Goal: Transaction & Acquisition: Purchase product/service

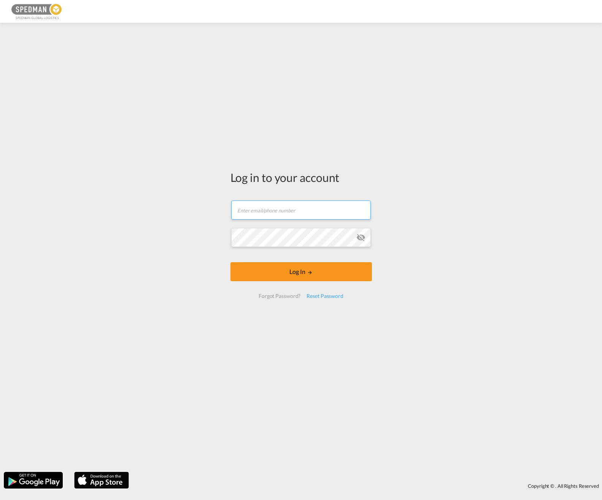
type input "[PERSON_NAME][EMAIL_ADDRESS][PERSON_NAME][DOMAIN_NAME]"
click at [321, 274] on form "[PERSON_NAME][EMAIL_ADDRESS][PERSON_NAME][DOMAIN_NAME] Email field is required …" at bounding box center [300, 249] width 141 height 113
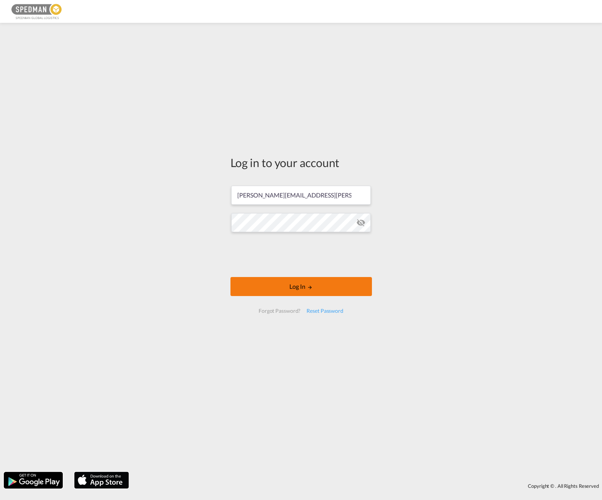
click at [299, 289] on button "Log In" at bounding box center [300, 286] width 141 height 19
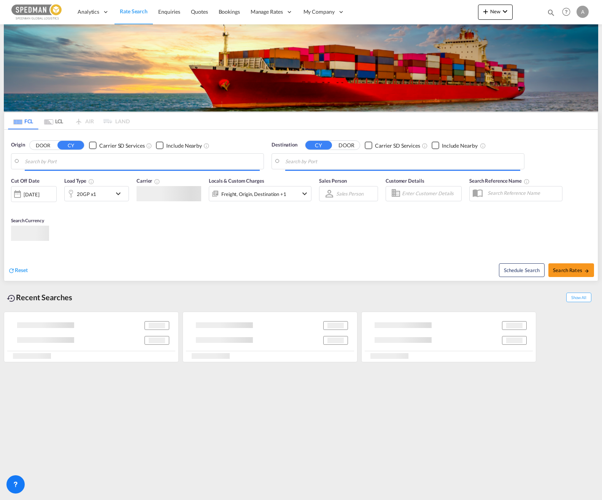
type input "[PERSON_NAME], SEGVX"
type input "Jeddah, SAJED"
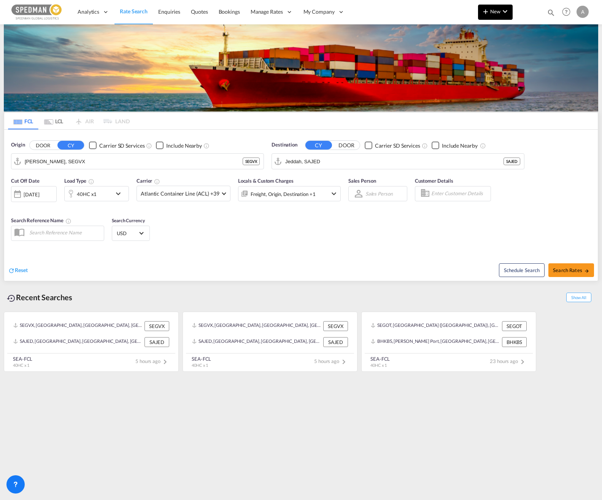
click at [489, 11] on md-icon "icon-plus 400-fg" at bounding box center [485, 11] width 9 height 9
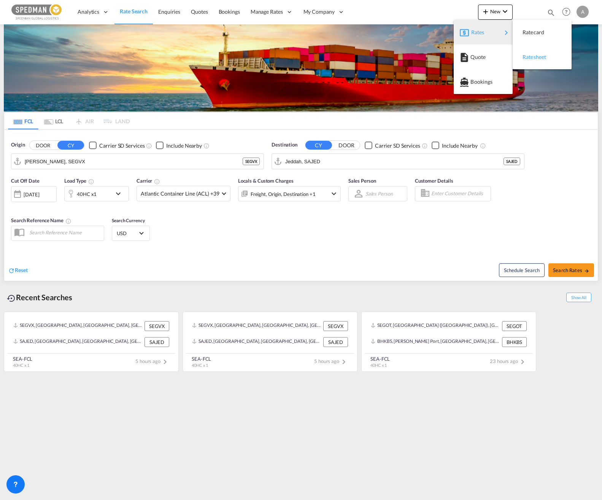
click at [531, 54] on span "Ratesheet" at bounding box center [526, 56] width 8 height 15
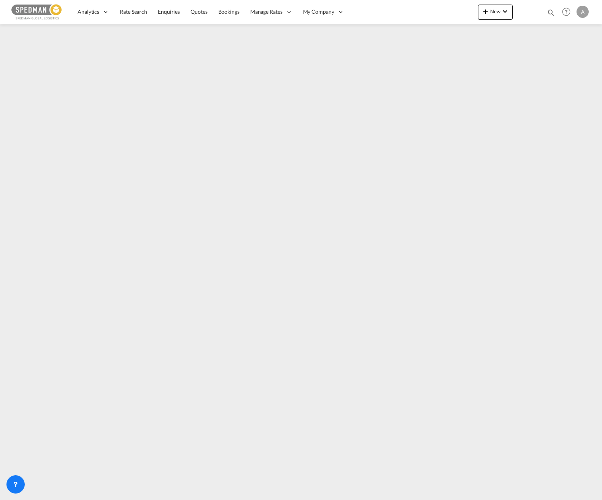
click at [41, 10] on img at bounding box center [36, 11] width 51 height 17
click at [143, 13] on span "Rate Search" at bounding box center [133, 11] width 27 height 6
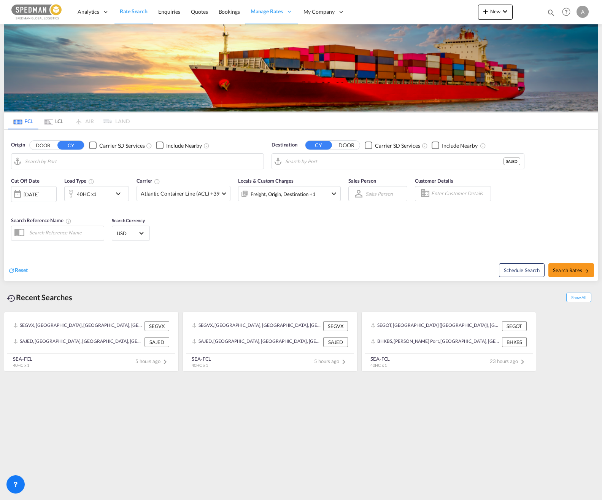
type input "[PERSON_NAME], SEGVX"
type input "Jeddah, SAJED"
click at [101, 195] on div "40HC x1" at bounding box center [88, 193] width 47 height 15
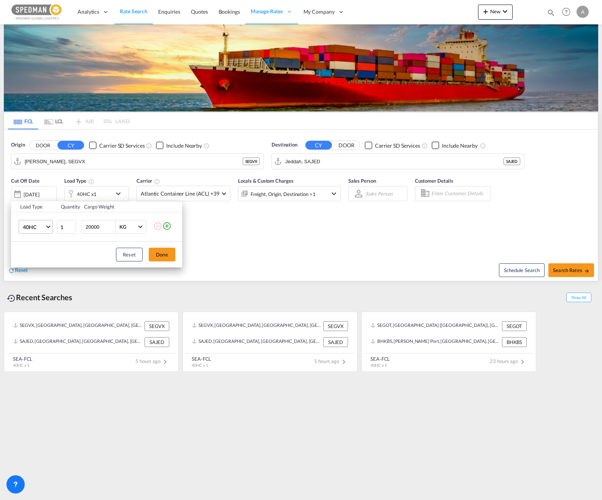
click at [38, 228] on span "40HC" at bounding box center [34, 227] width 22 height 8
click at [26, 192] on div "20GP" at bounding box center [29, 191] width 13 height 8
click at [163, 254] on button "Done" at bounding box center [162, 255] width 27 height 14
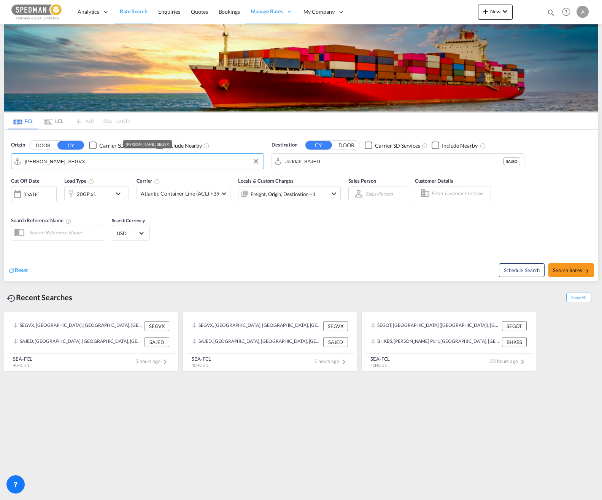
drag, startPoint x: 88, startPoint y: 163, endPoint x: 2, endPoint y: 160, distance: 85.6
click at [1, 163] on div "FCL LCL AIR LAND FCL LCL AIR LAND Origin DOOR CY Carrier SD Services Include Ne…" at bounding box center [301, 198] width 602 height 349
drag, startPoint x: 61, startPoint y: 162, endPoint x: 0, endPoint y: 165, distance: 60.9
click at [0, 165] on html "Analytics Dashboard Rate Search Enquiries Quotes Bookings" at bounding box center [301, 250] width 602 height 500
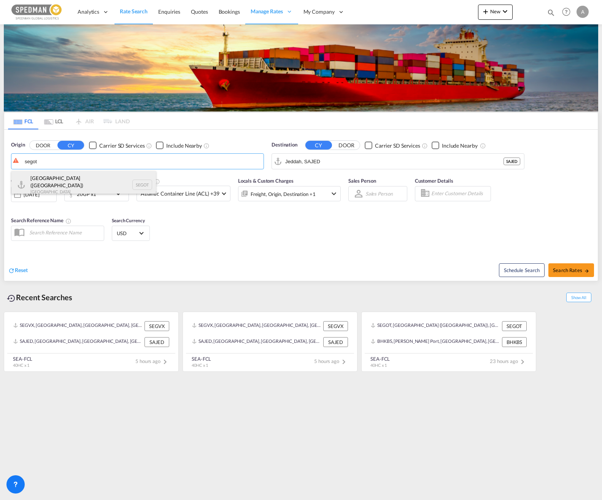
click at [63, 183] on div "[GEOGRAPHIC_DATA] ([GEOGRAPHIC_DATA]) [GEOGRAPHIC_DATA] SEGOT" at bounding box center [83, 184] width 144 height 27
type input "[GEOGRAPHIC_DATA] ([GEOGRAPHIC_DATA]), [GEOGRAPHIC_DATA]"
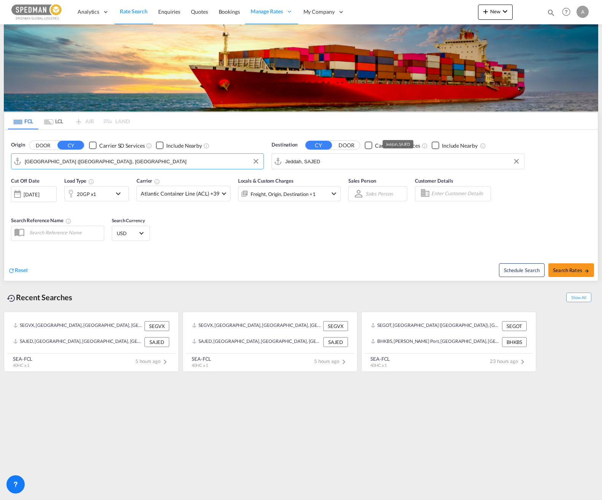
click at [353, 165] on input "Jeddah, SAJED" at bounding box center [402, 160] width 235 height 11
drag, startPoint x: 353, startPoint y: 165, endPoint x: 285, endPoint y: 166, distance: 68.1
click at [285, 166] on input "Jeddah, SAJED" at bounding box center [402, 160] width 235 height 11
click at [332, 163] on input "Jeddah, SAJED" at bounding box center [402, 160] width 235 height 11
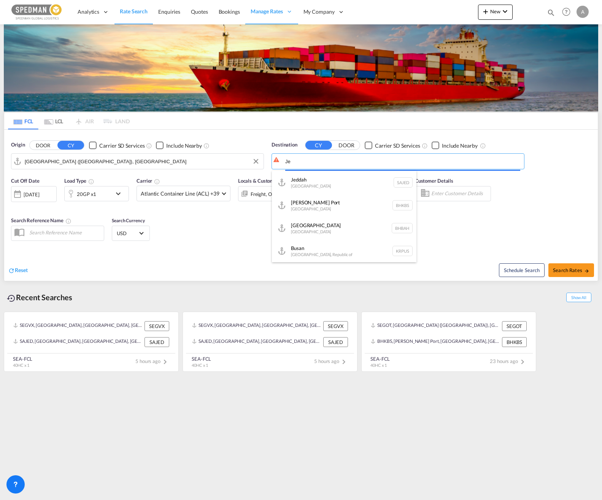
type input "J"
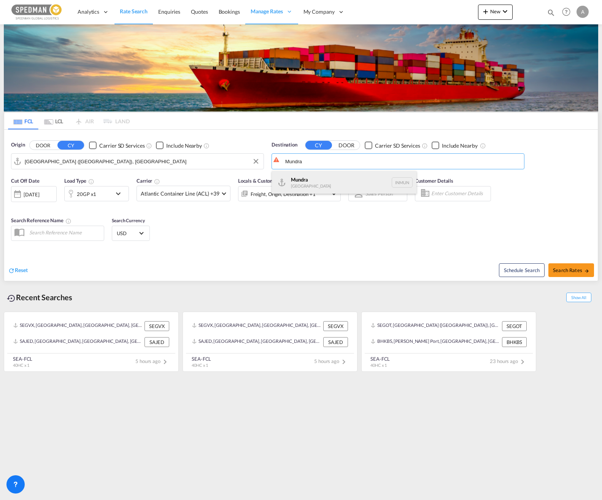
click at [327, 174] on div "Mundra [GEOGRAPHIC_DATA] INMUN" at bounding box center [344, 182] width 144 height 23
type input "Mundra, INMUN"
click at [368, 239] on div "Cut Off Date [DATE] [DATE] Load Type 20GP x1 Carrier Atlantic Container Line (A…" at bounding box center [300, 210] width 593 height 74
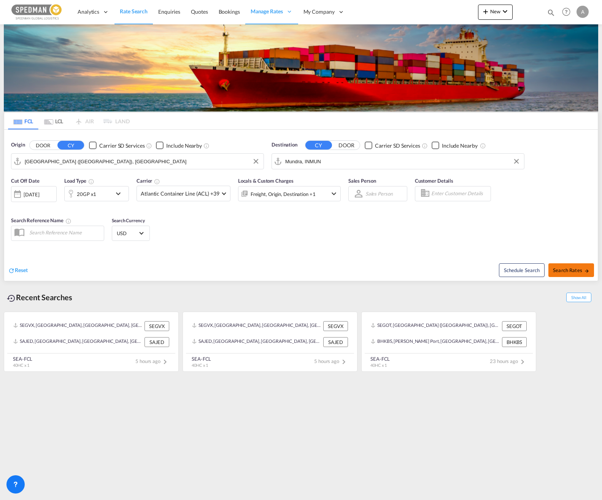
click at [568, 273] on span "Search Rates" at bounding box center [571, 270] width 36 height 6
type input "SEGOT to INMUN / [DATE]"
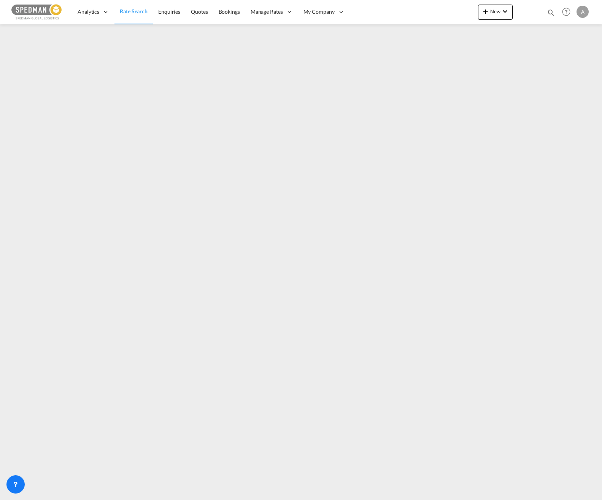
click at [401, 13] on div "Analytics Dashboard Rate Search Enquiries Quotes Bookings" at bounding box center [300, 12] width 579 height 24
